Goal: Information Seeking & Learning: Learn about a topic

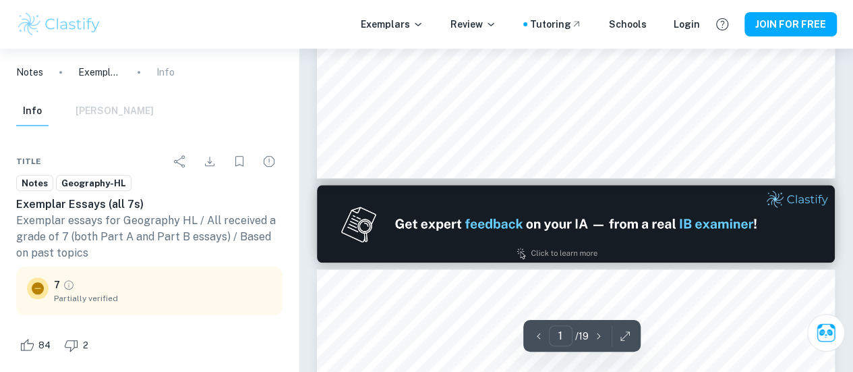
type input "2"
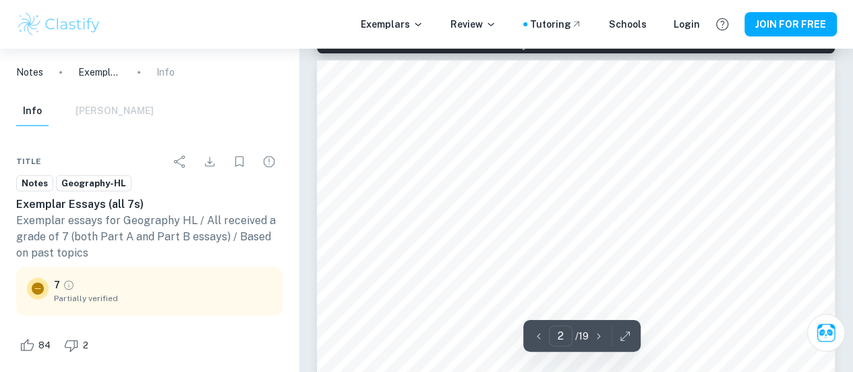
scroll to position [826, 0]
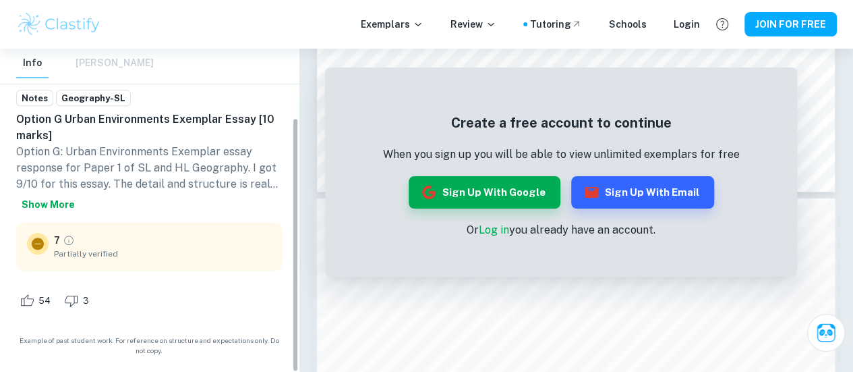
scroll to position [86, 0]
